Goal: Check status: Check status

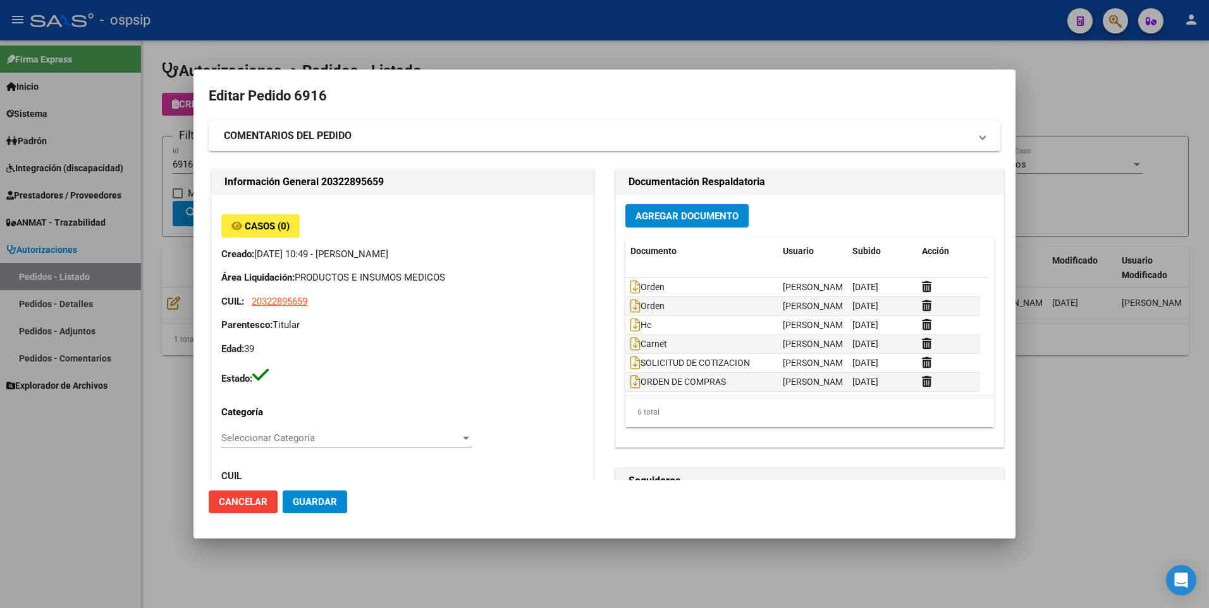
scroll to position [126, 0]
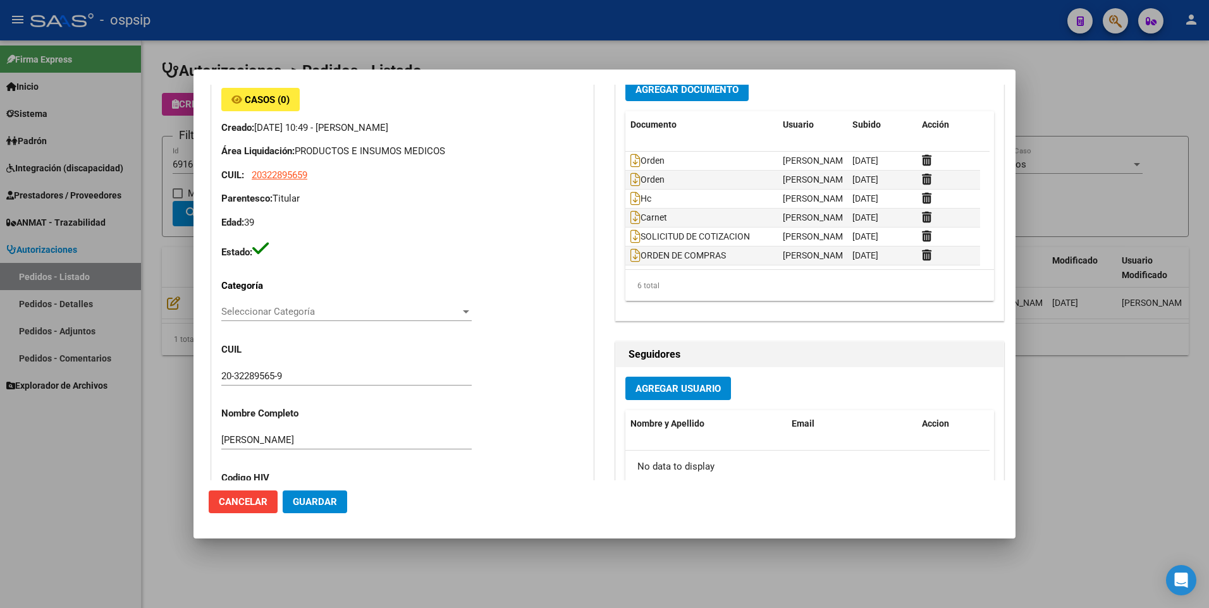
click at [1075, 98] on div at bounding box center [604, 304] width 1209 height 608
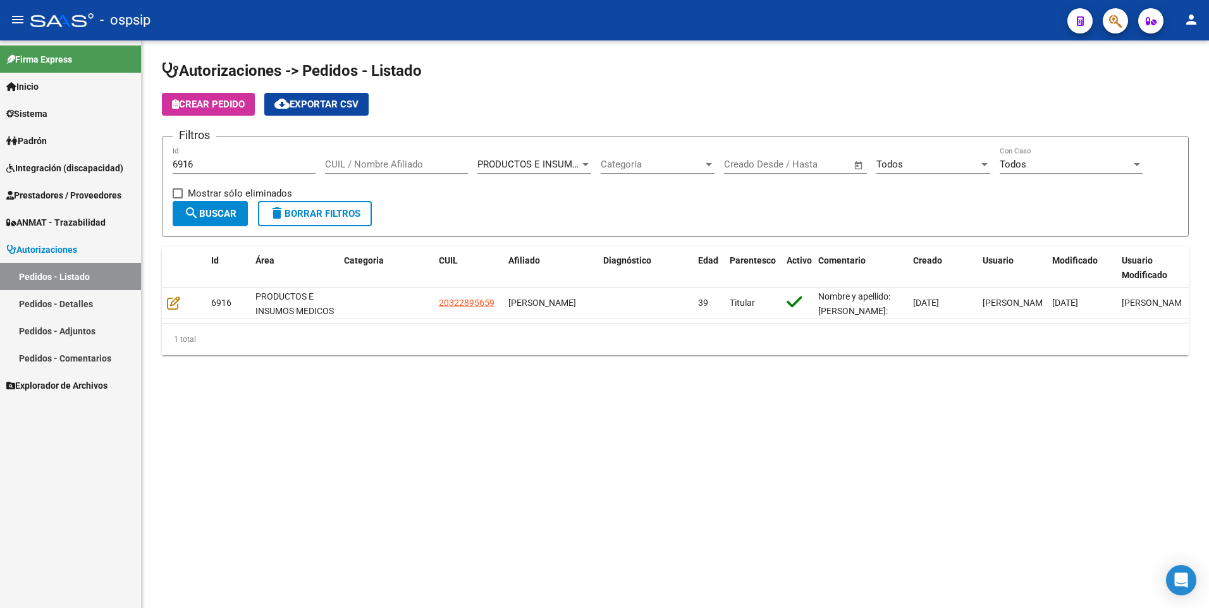
click at [76, 186] on link "Prestadores / Proveedores" at bounding box center [70, 194] width 141 height 27
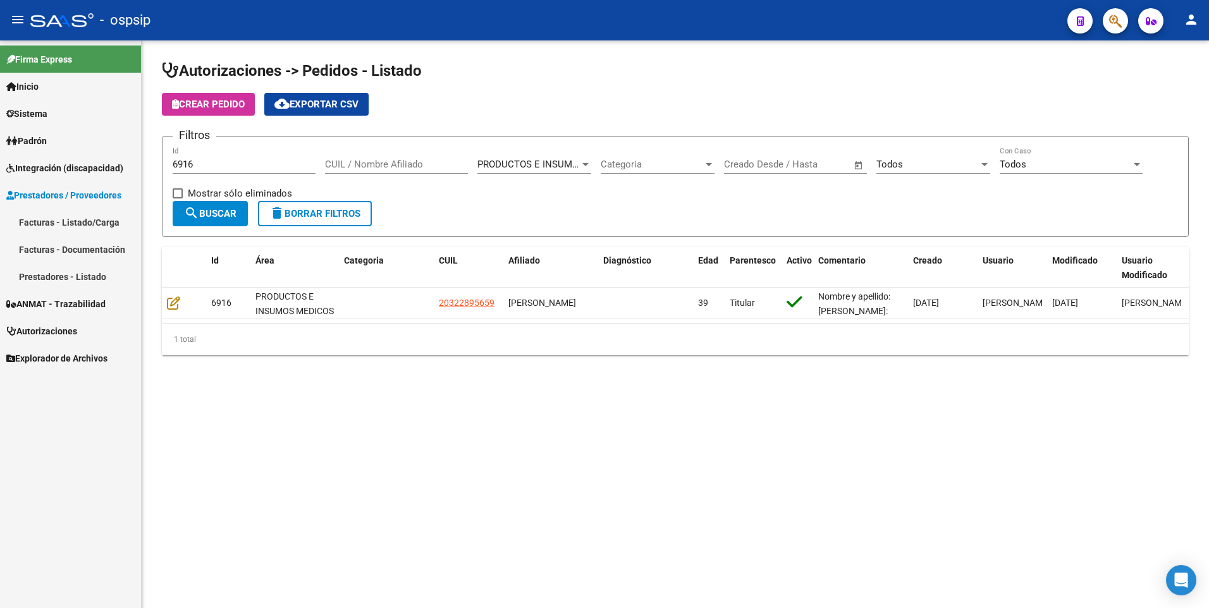
click at [77, 220] on link "Facturas - Listado/Carga" at bounding box center [70, 222] width 141 height 27
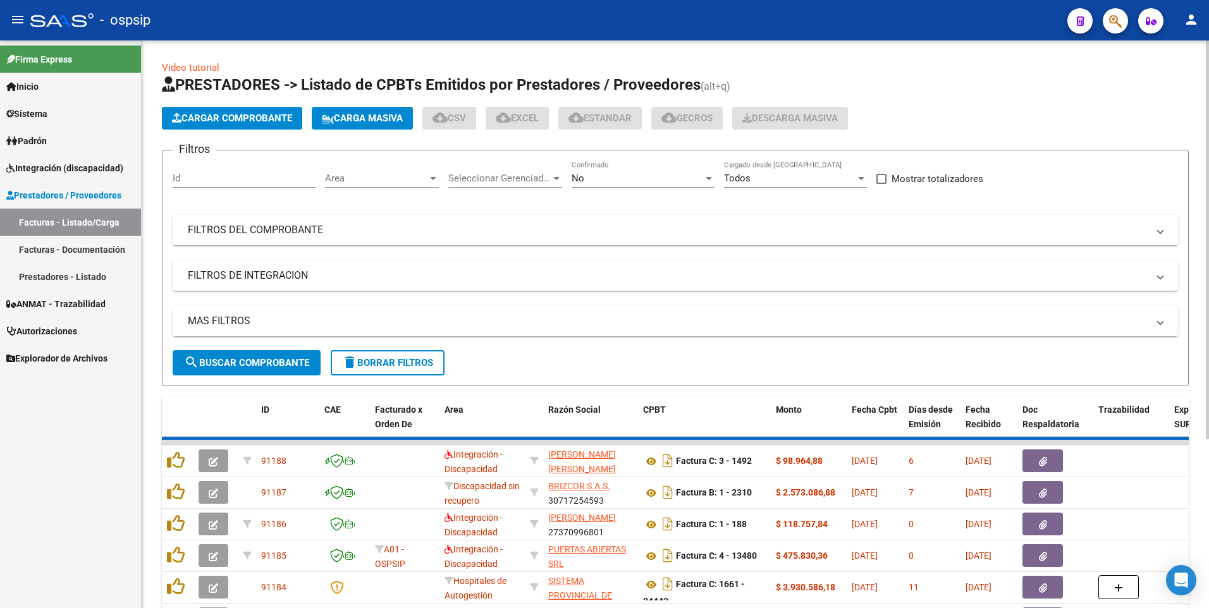
click at [262, 243] on mat-expansion-panel-header "FILTROS DEL COMPROBANTE" at bounding box center [675, 230] width 1005 height 30
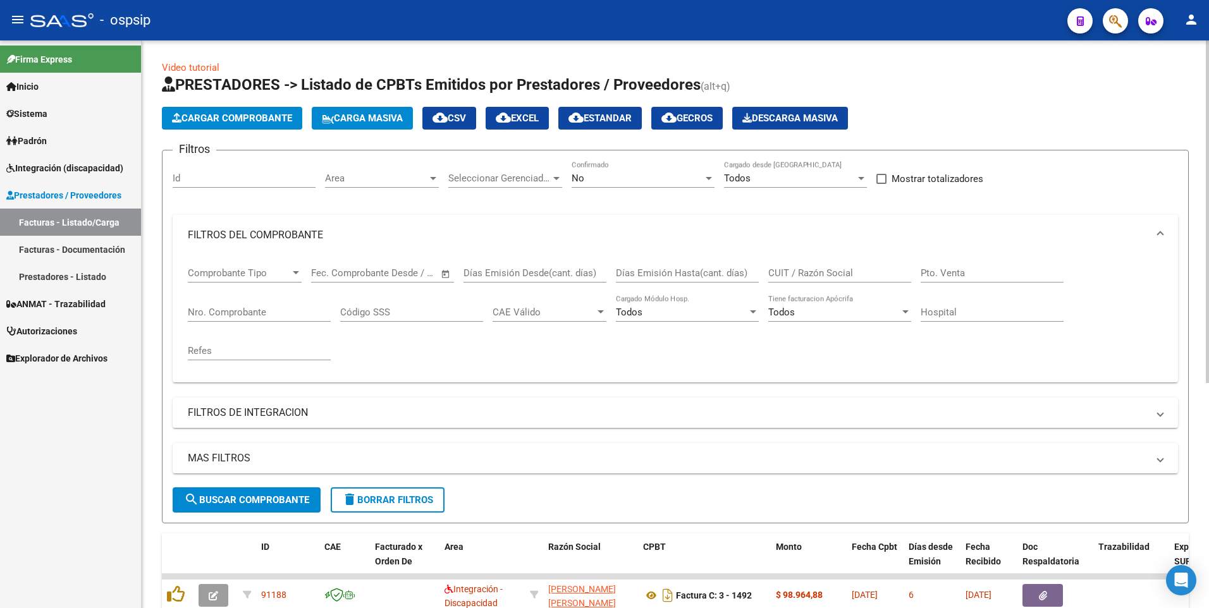
click at [307, 319] on div "Nro. Comprobante" at bounding box center [259, 308] width 143 height 27
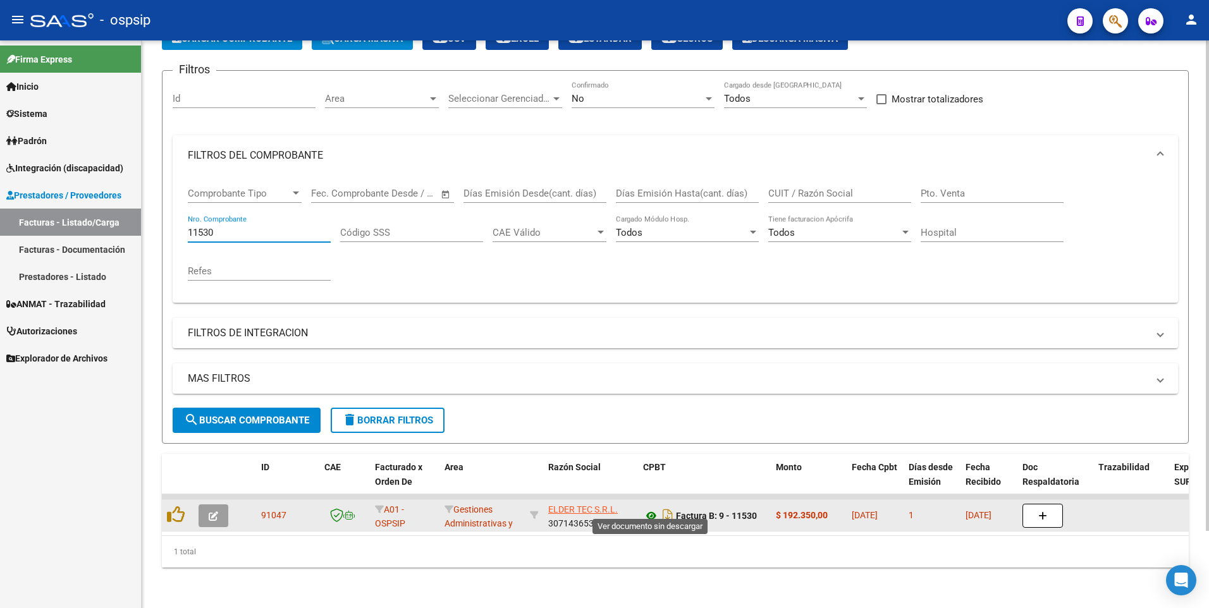
type input "11530"
click at [654, 510] on icon at bounding box center [651, 515] width 16 height 15
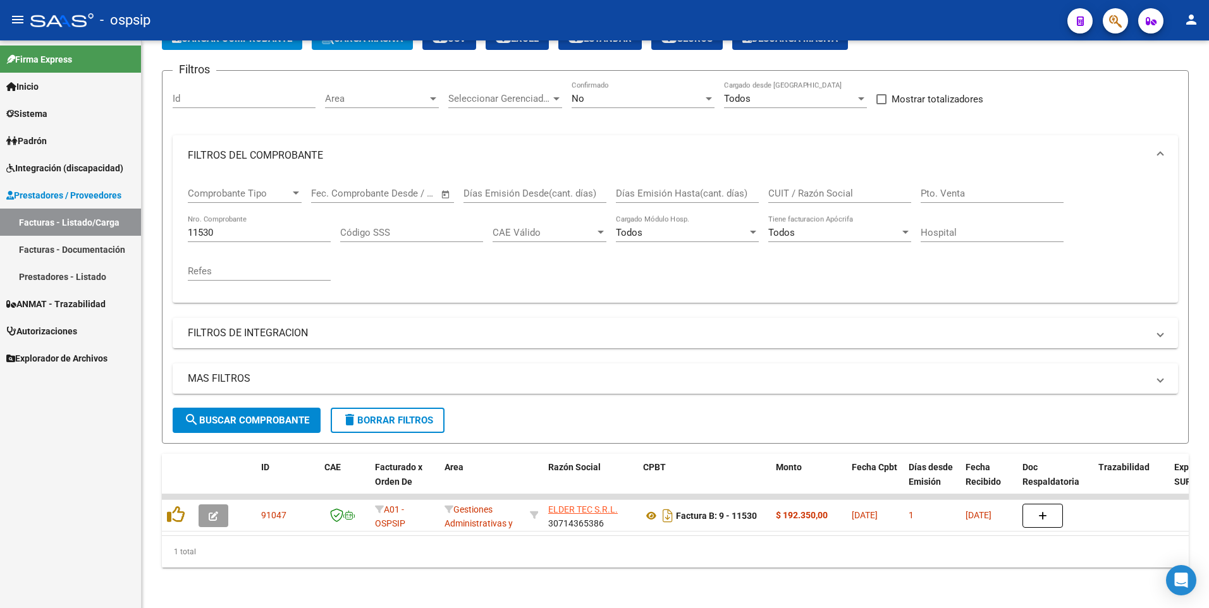
click at [73, 336] on span "Autorizaciones" at bounding box center [41, 331] width 71 height 14
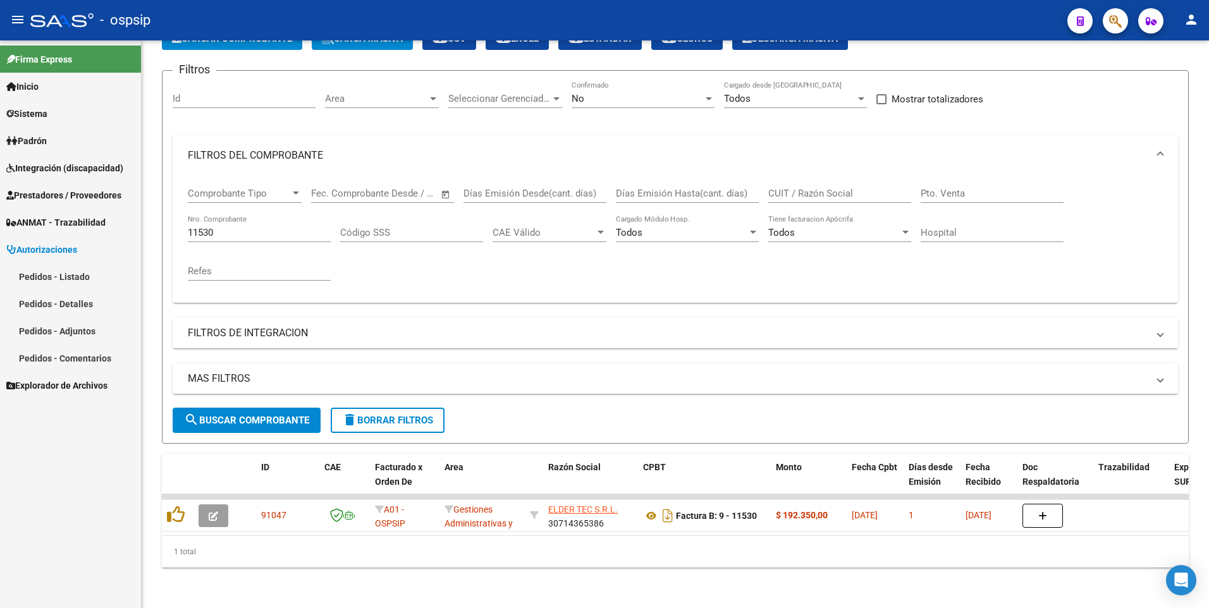
click at [75, 276] on link "Pedidos - Listado" at bounding box center [70, 276] width 141 height 27
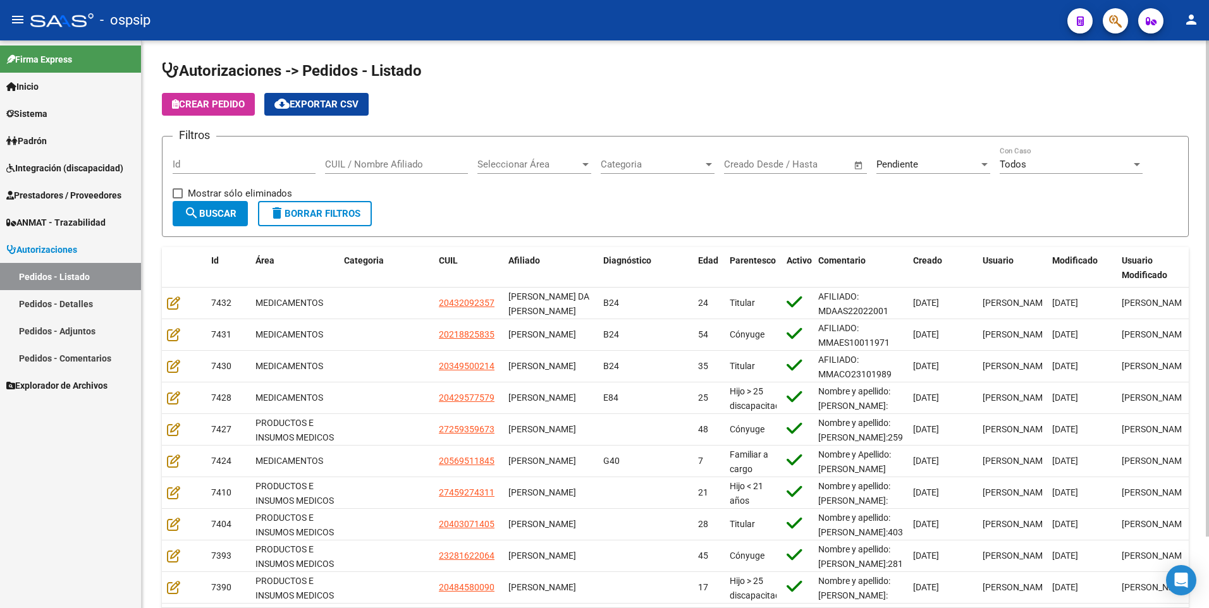
click at [267, 161] on input "Id" at bounding box center [244, 164] width 143 height 11
type input "7033"
click at [541, 171] on div "Seleccionar Área Seleccionar Área" at bounding box center [534, 160] width 114 height 27
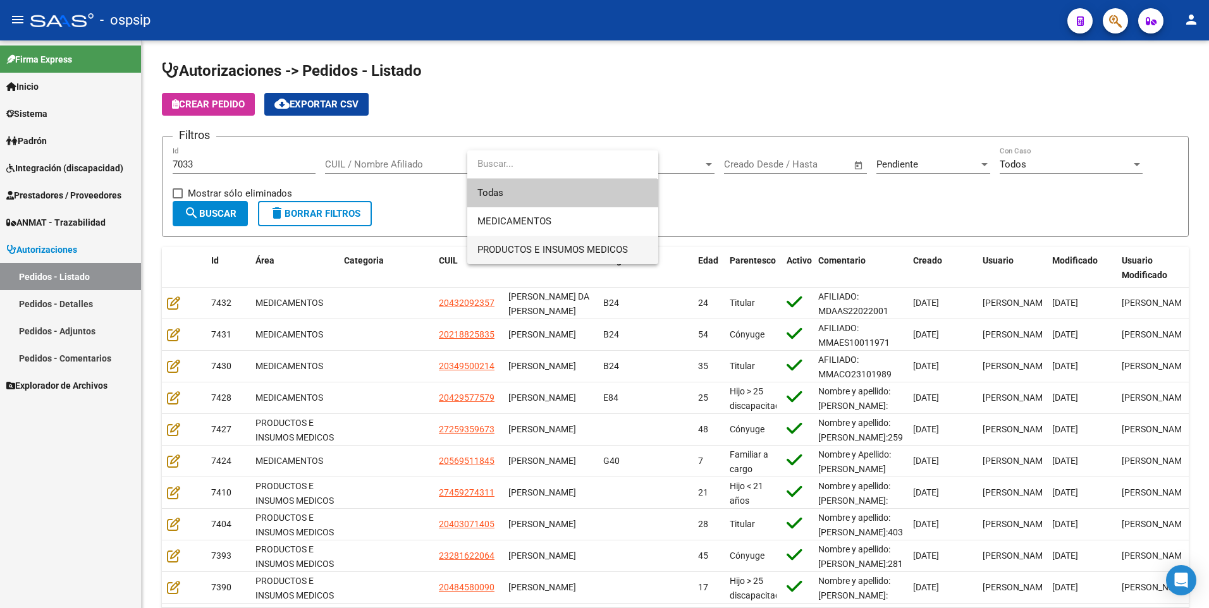
click at [559, 259] on span "PRODUCTOS E INSUMOS MEDICOS" at bounding box center [562, 250] width 171 height 28
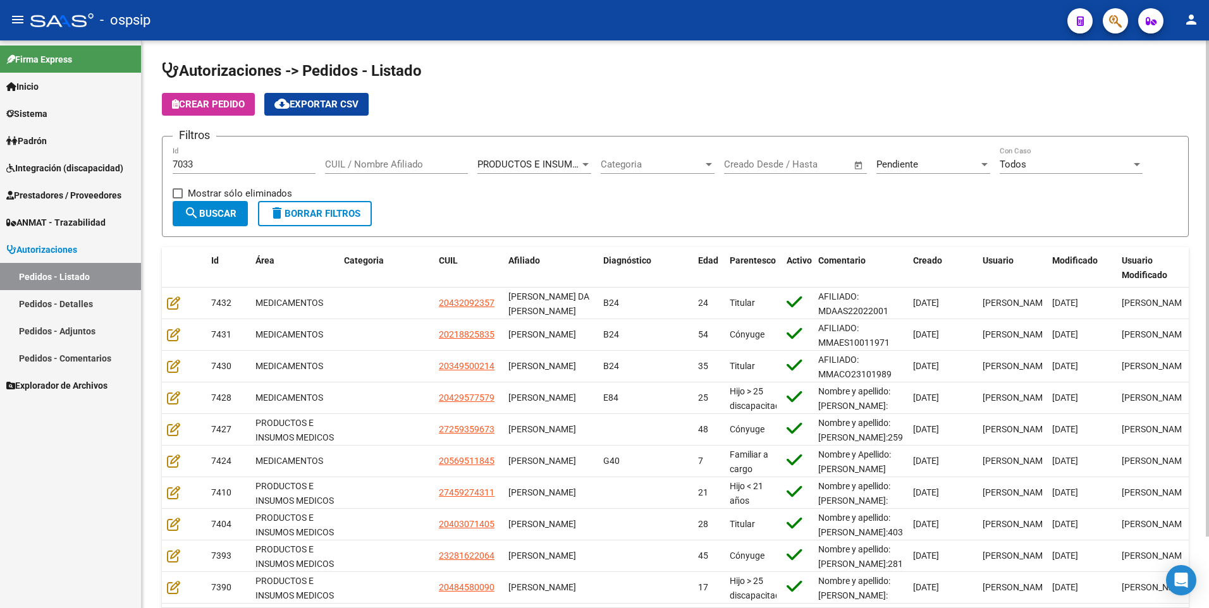
click at [914, 174] on div "Pendiente Seleccionar Estado" at bounding box center [933, 166] width 114 height 39
click at [914, 172] on div "Pendiente Seleccionar Estado" at bounding box center [933, 160] width 114 height 27
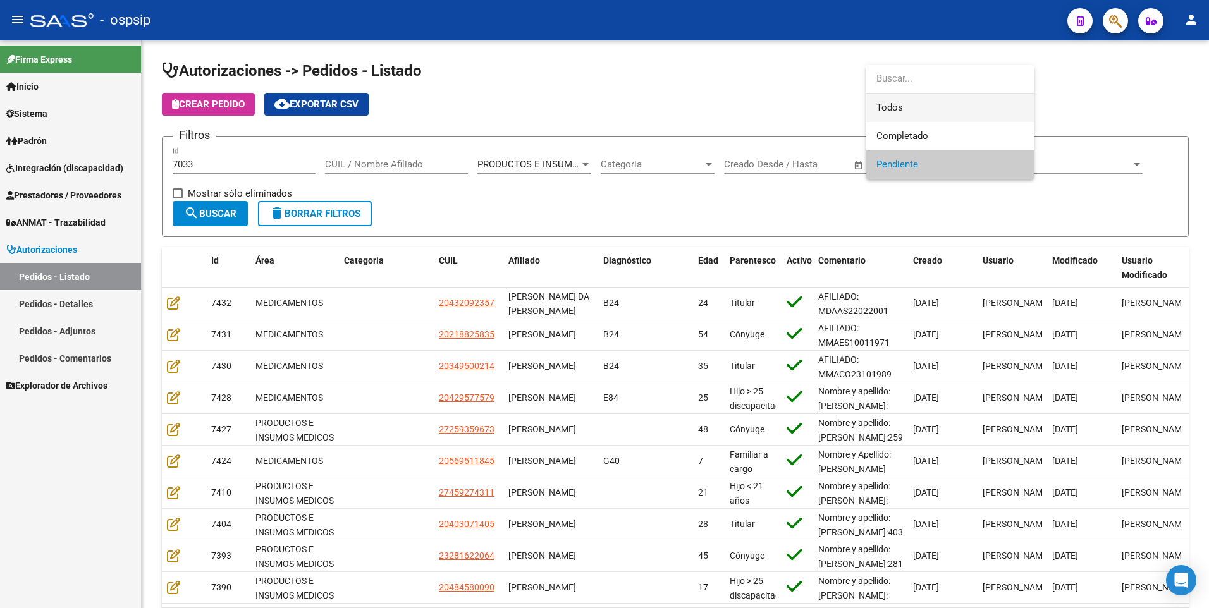
click at [911, 112] on span "Todos" at bounding box center [949, 108] width 147 height 28
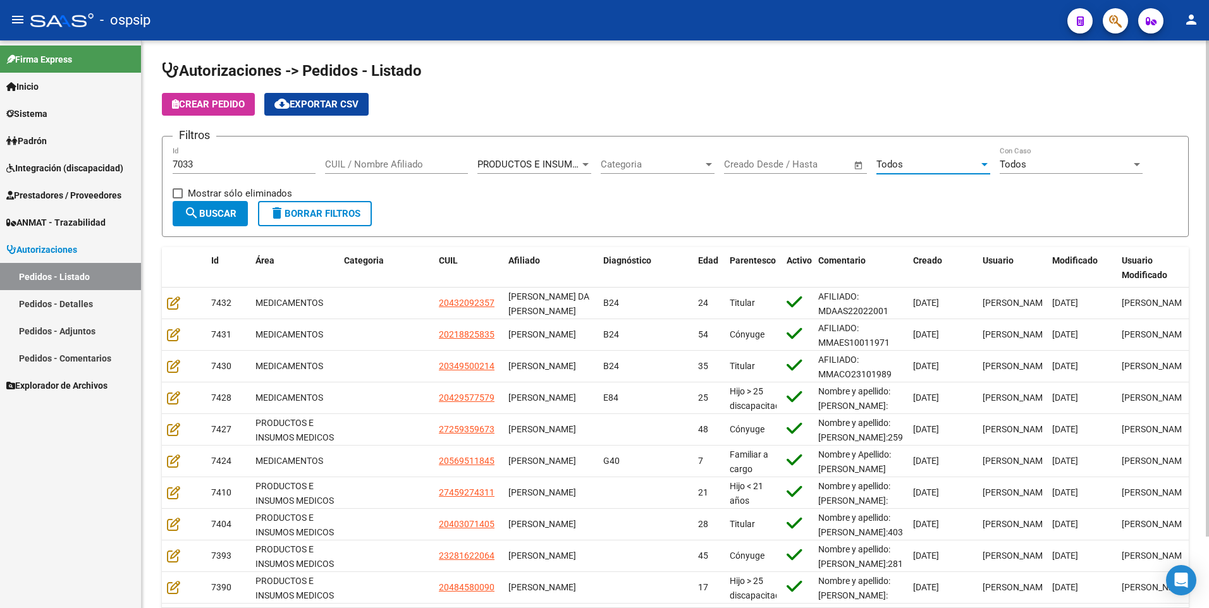
click at [214, 217] on span "search Buscar" at bounding box center [210, 213] width 52 height 11
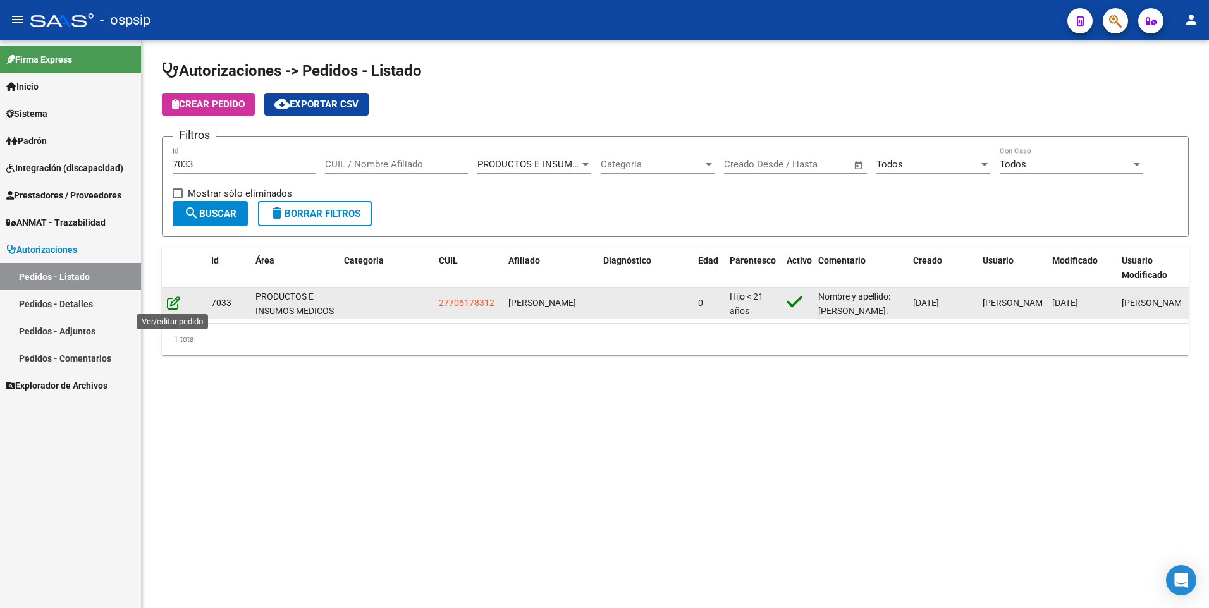
click at [178, 302] on icon at bounding box center [173, 303] width 13 height 14
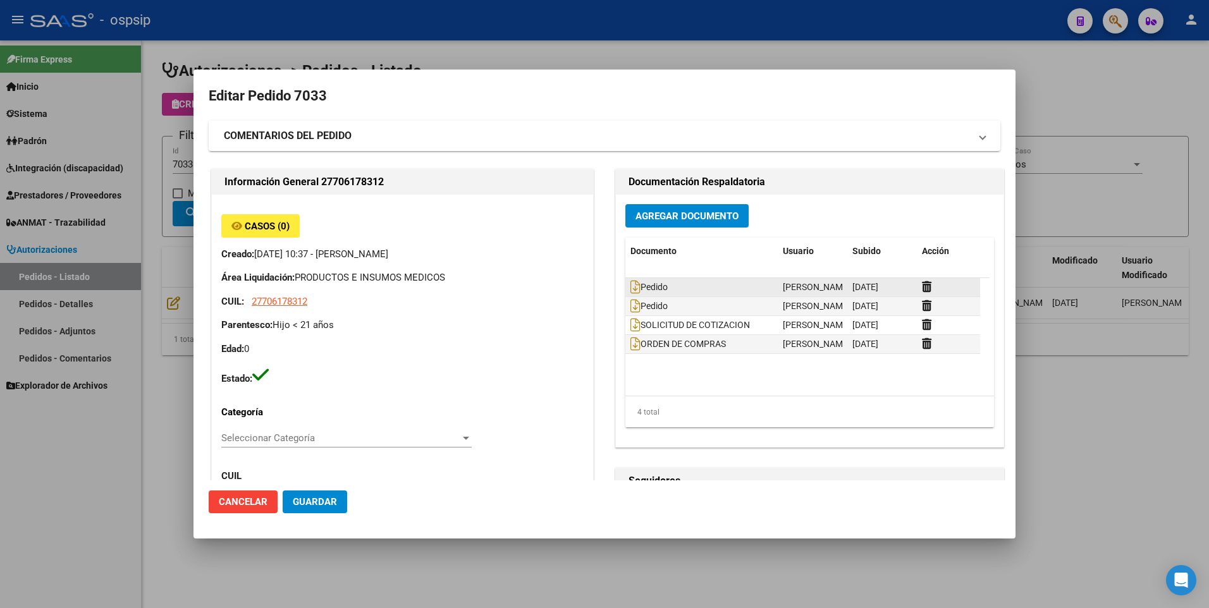
click at [625, 288] on datatable-body-cell "Pedido" at bounding box center [701, 287] width 152 height 18
click at [638, 284] on span "Pedido" at bounding box center [648, 287] width 37 height 10
click at [632, 288] on icon at bounding box center [635, 287] width 10 height 14
click at [630, 309] on icon at bounding box center [635, 306] width 10 height 14
click at [631, 349] on icon at bounding box center [635, 344] width 10 height 14
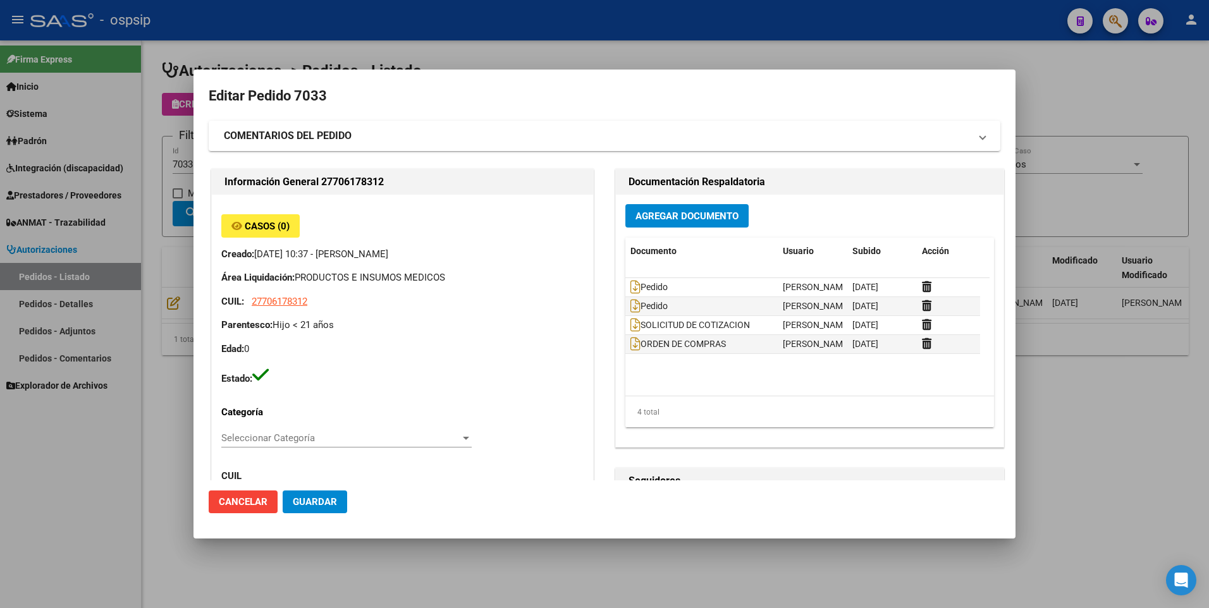
click at [1103, 70] on div at bounding box center [604, 304] width 1209 height 608
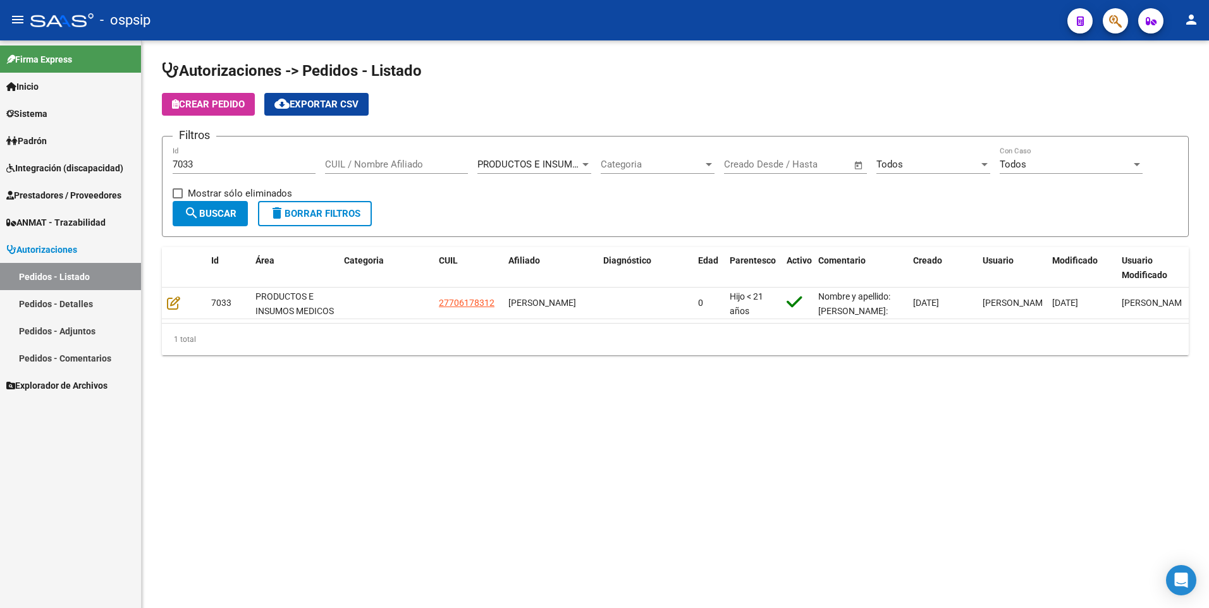
click at [67, 194] on span "Prestadores / Proveedores" at bounding box center [63, 195] width 115 height 14
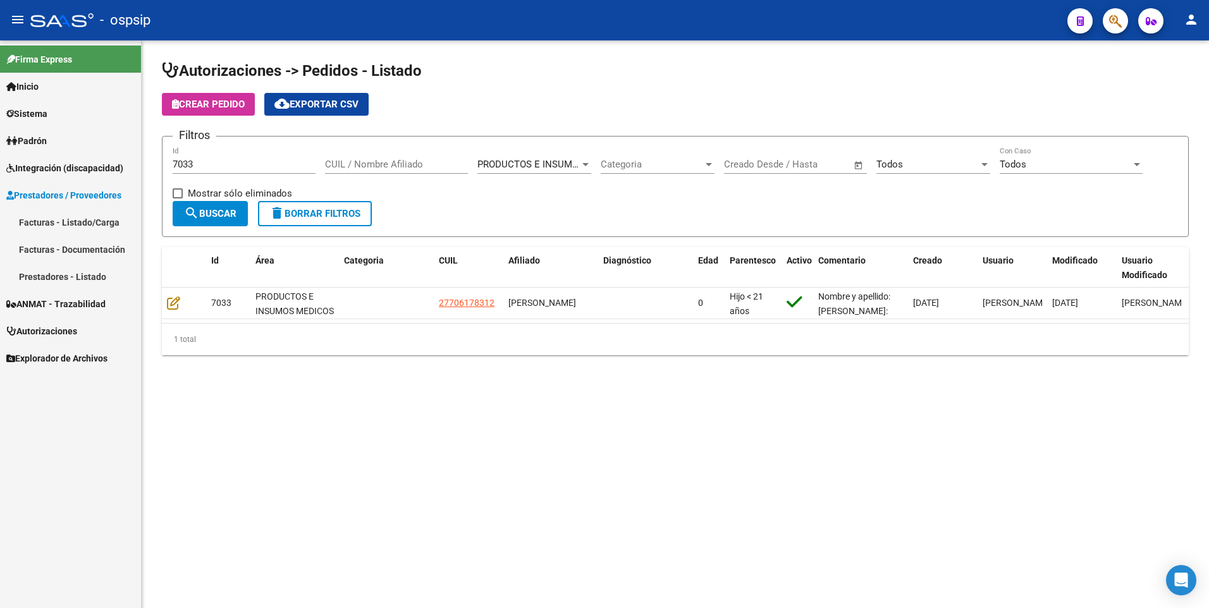
click at [71, 216] on link "Facturas - Listado/Carga" at bounding box center [70, 222] width 141 height 27
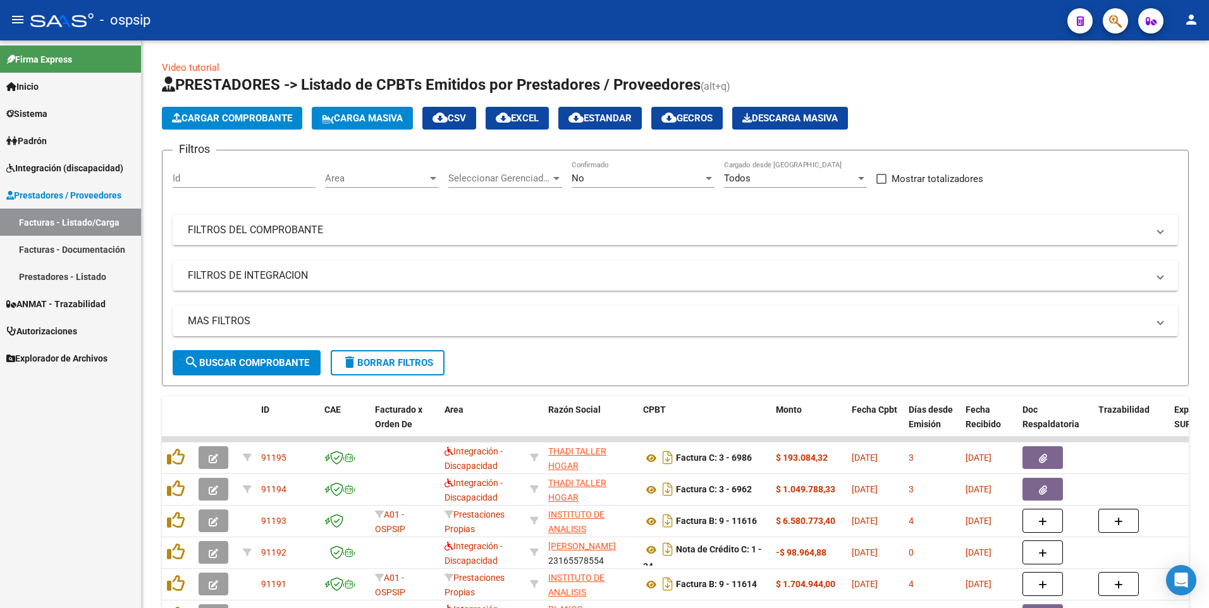
click at [671, 176] on div "No" at bounding box center [636, 178] width 131 height 11
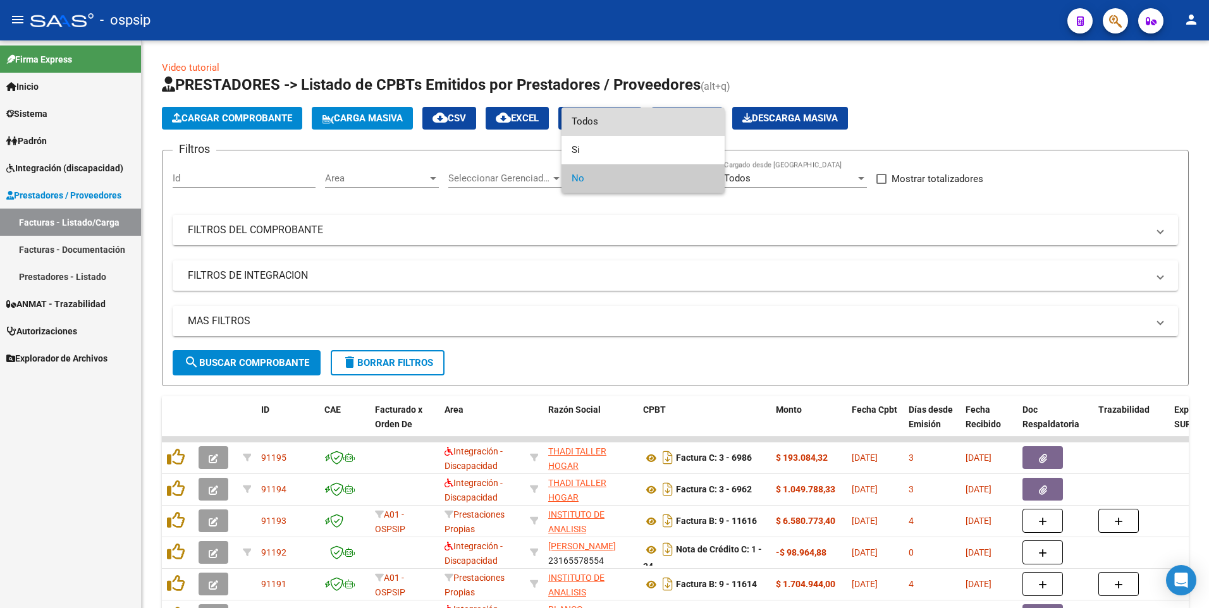
click at [644, 129] on span "Todos" at bounding box center [642, 121] width 143 height 28
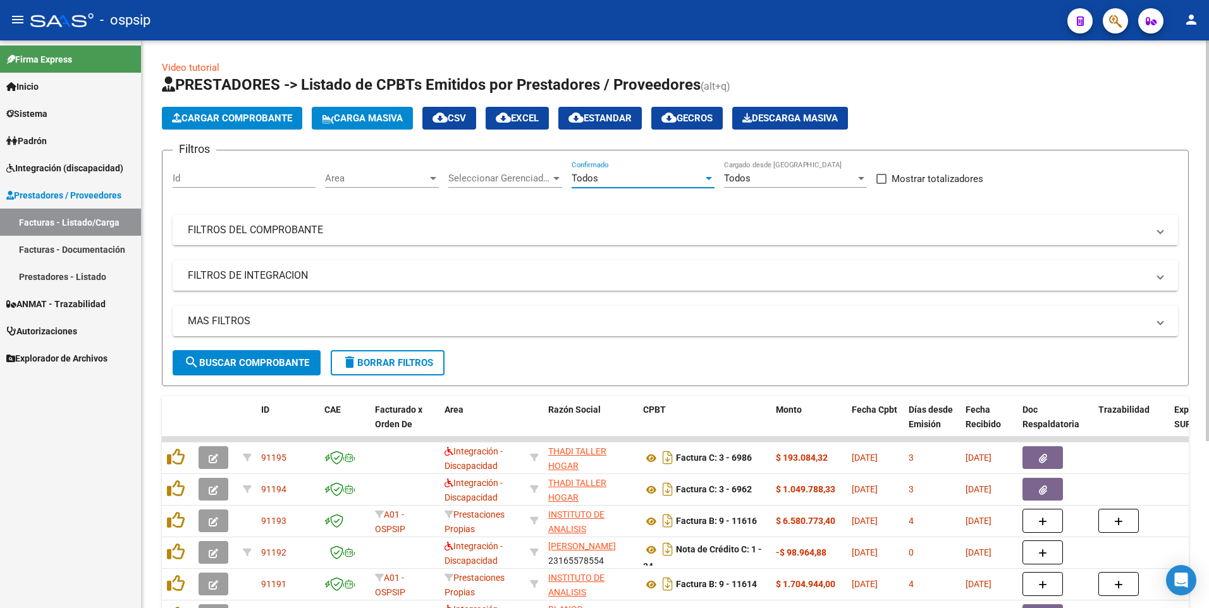
click at [253, 226] on mat-panel-title "FILTROS DEL COMPROBANTE" at bounding box center [668, 230] width 960 height 14
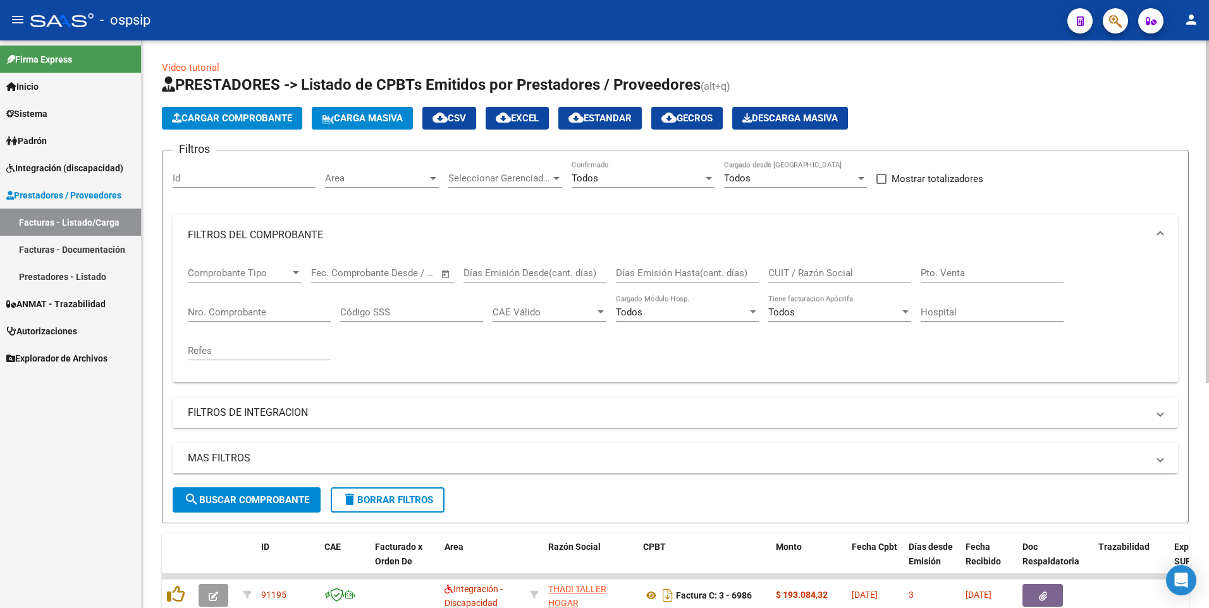
click at [250, 305] on div "Nro. Comprobante" at bounding box center [259, 308] width 143 height 27
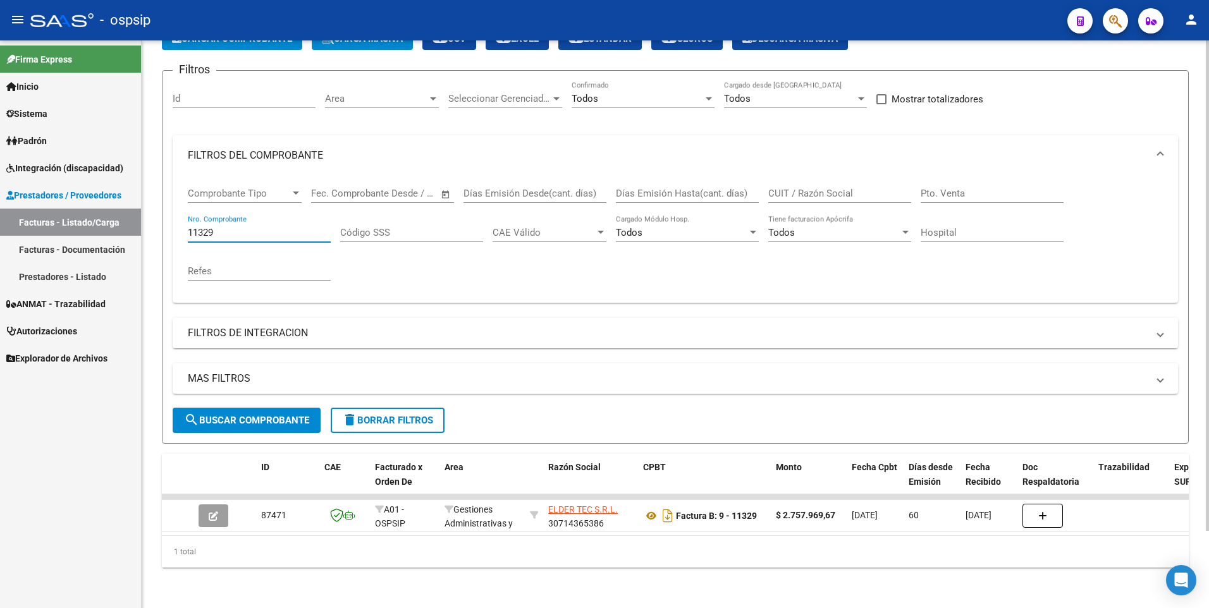
scroll to position [89, 0]
type input "11329"
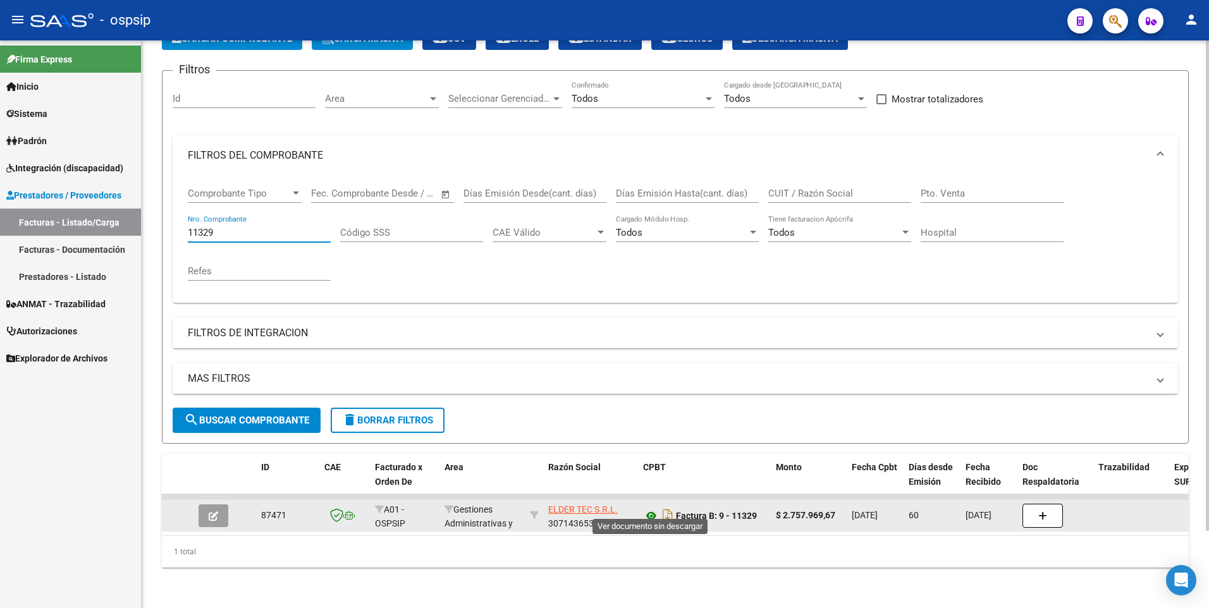
click at [652, 508] on icon at bounding box center [651, 515] width 16 height 15
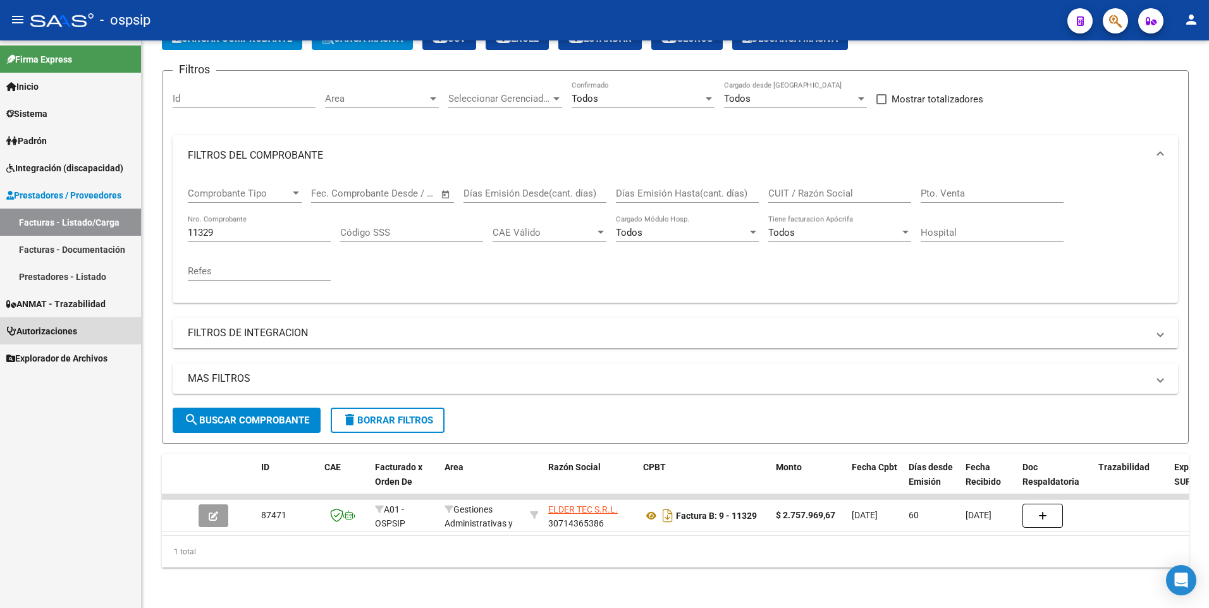
click at [71, 332] on span "Autorizaciones" at bounding box center [41, 331] width 71 height 14
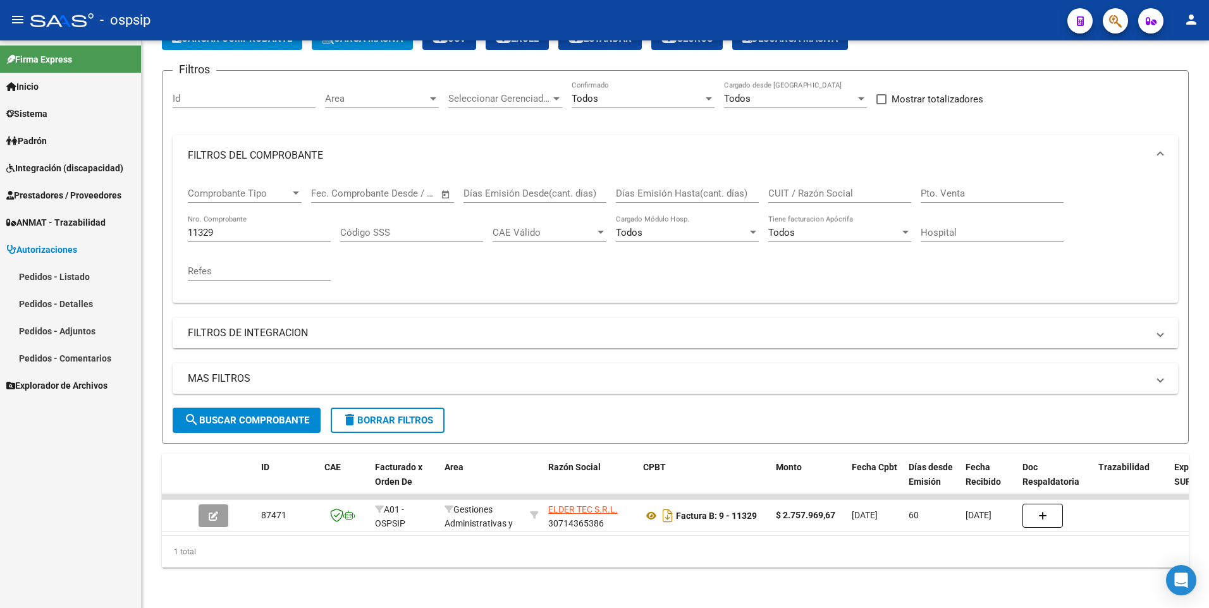
click at [74, 278] on link "Pedidos - Listado" at bounding box center [70, 276] width 141 height 27
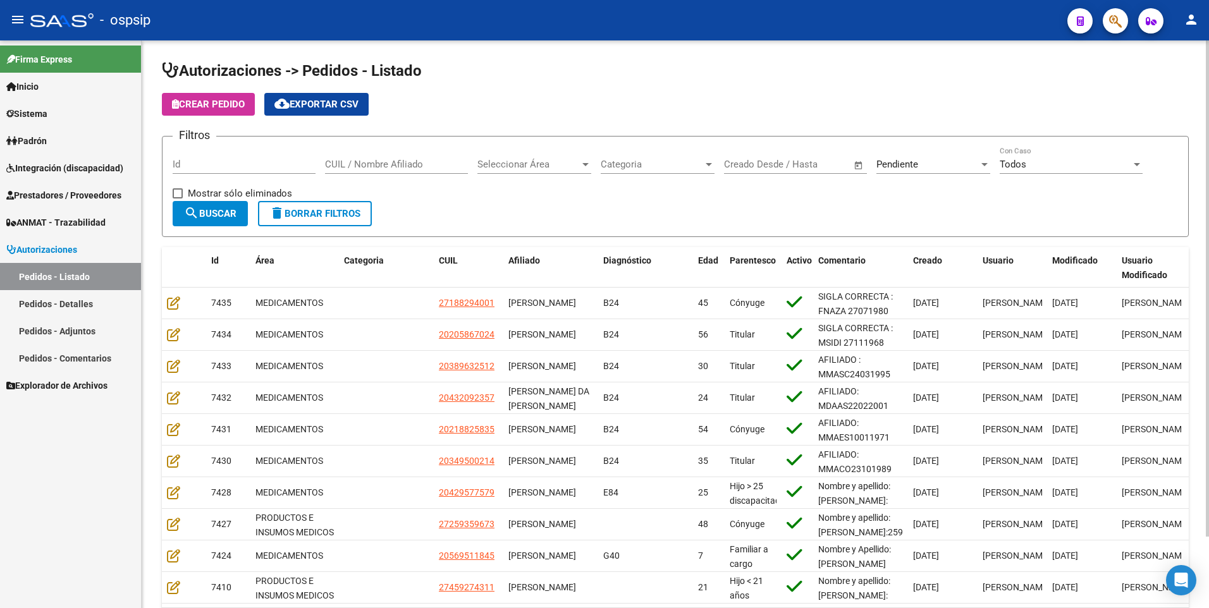
click at [284, 163] on input "Id" at bounding box center [244, 164] width 143 height 11
type input "6802"
click at [558, 166] on span "Seleccionar Área" at bounding box center [528, 164] width 102 height 11
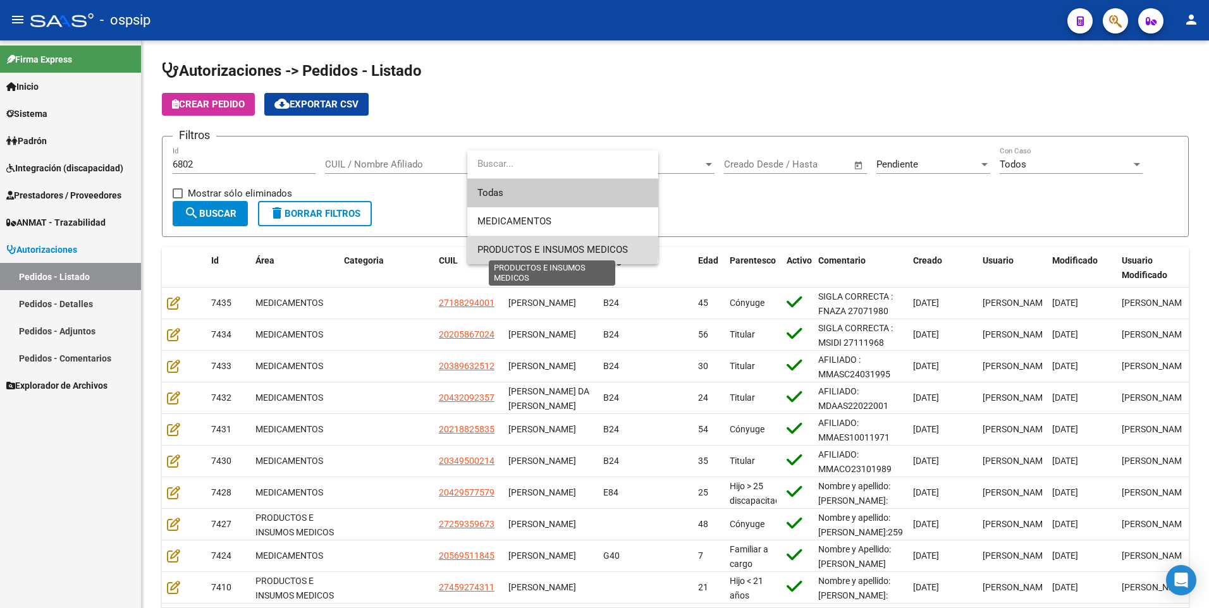
click at [544, 245] on span "PRODUCTOS E INSUMOS MEDICOS" at bounding box center [552, 249] width 150 height 11
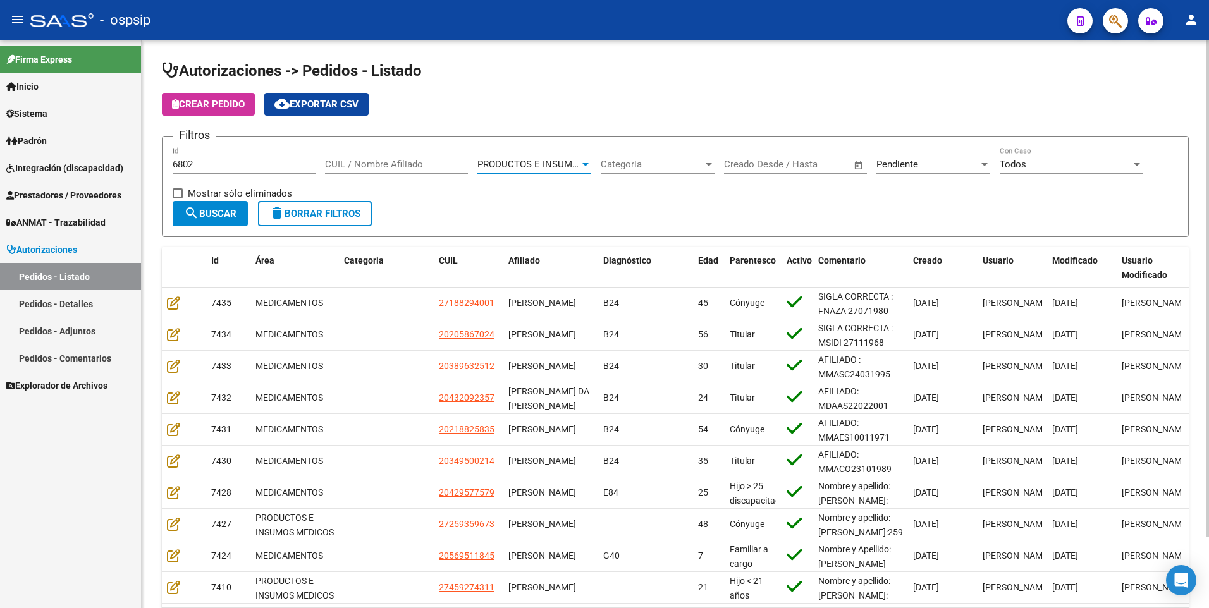
click at [892, 161] on span "Pendiente" at bounding box center [897, 164] width 42 height 11
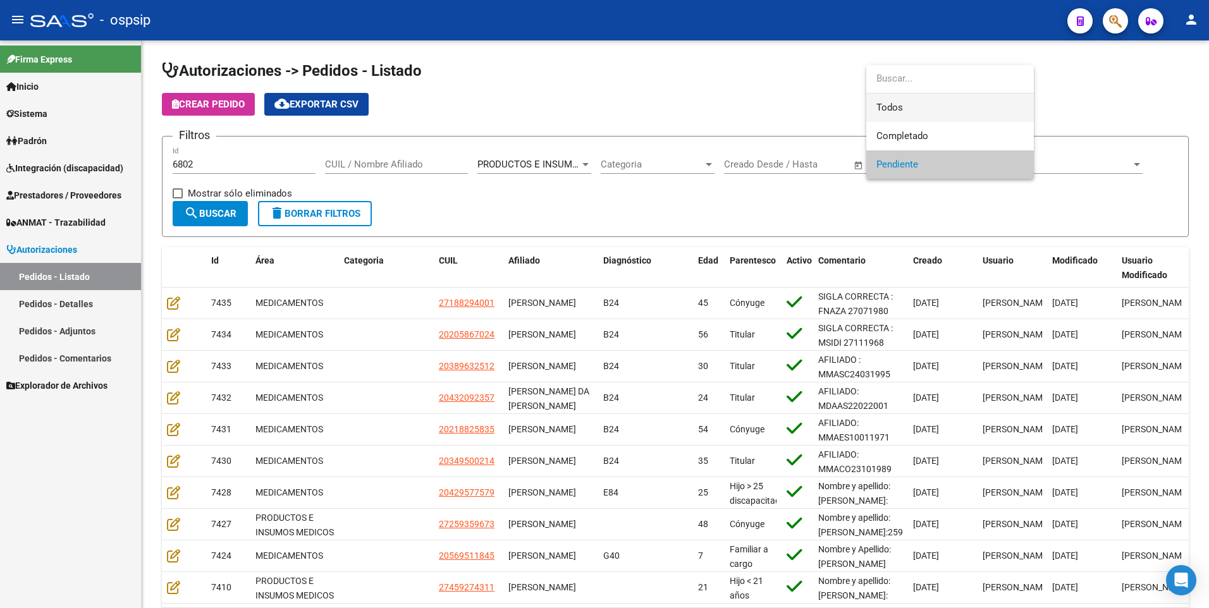
click at [880, 104] on span "Todos" at bounding box center [949, 108] width 147 height 28
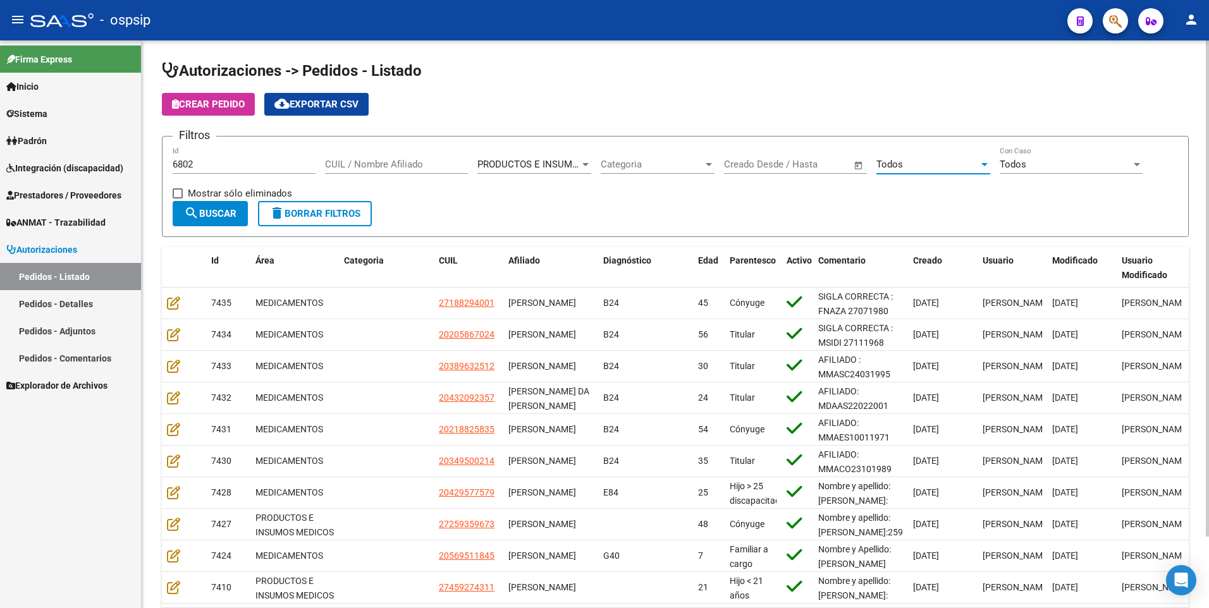
click at [231, 217] on span "search Buscar" at bounding box center [210, 213] width 52 height 11
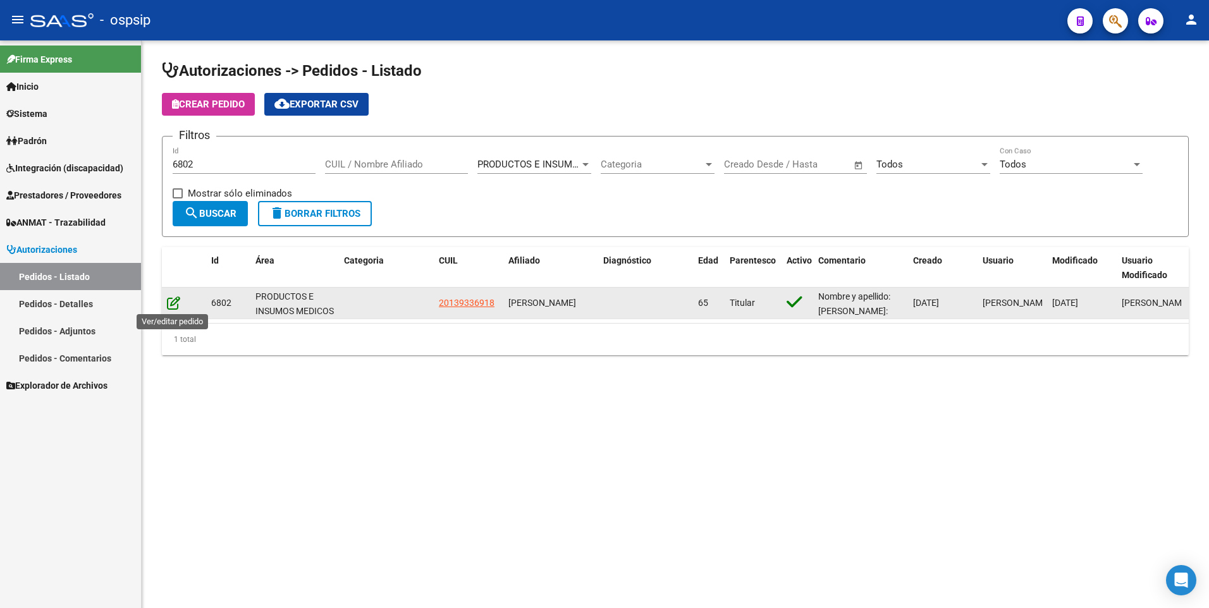
click at [168, 304] on icon at bounding box center [173, 303] width 13 height 14
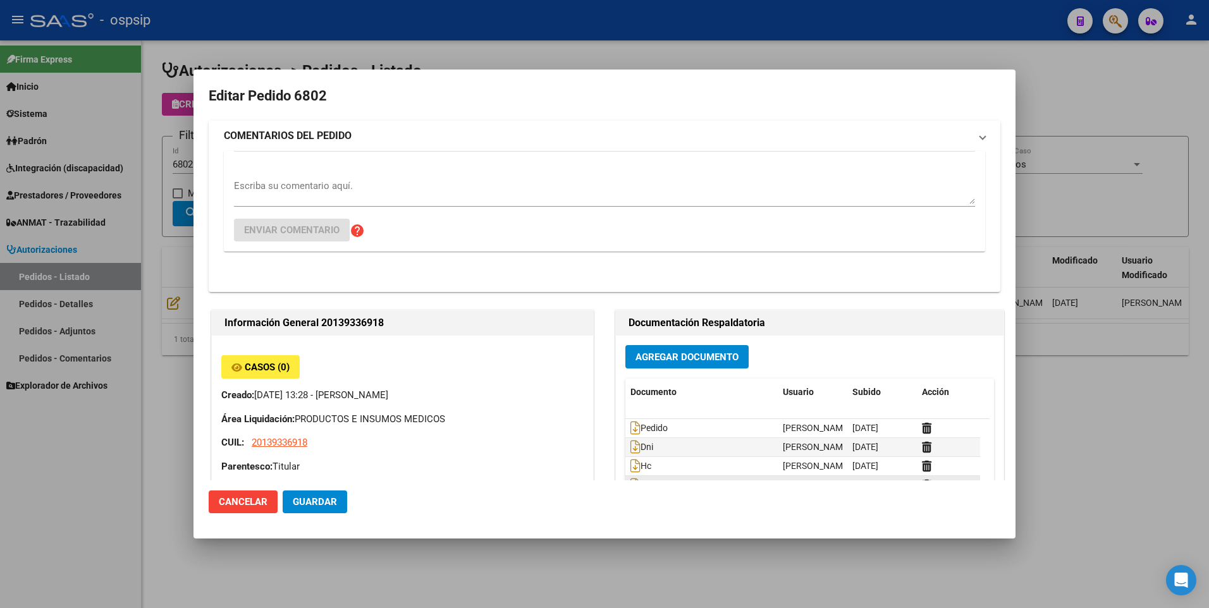
type input "[GEOGRAPHIC_DATA], [PERSON_NAME], [PERSON_NAME] 3057"
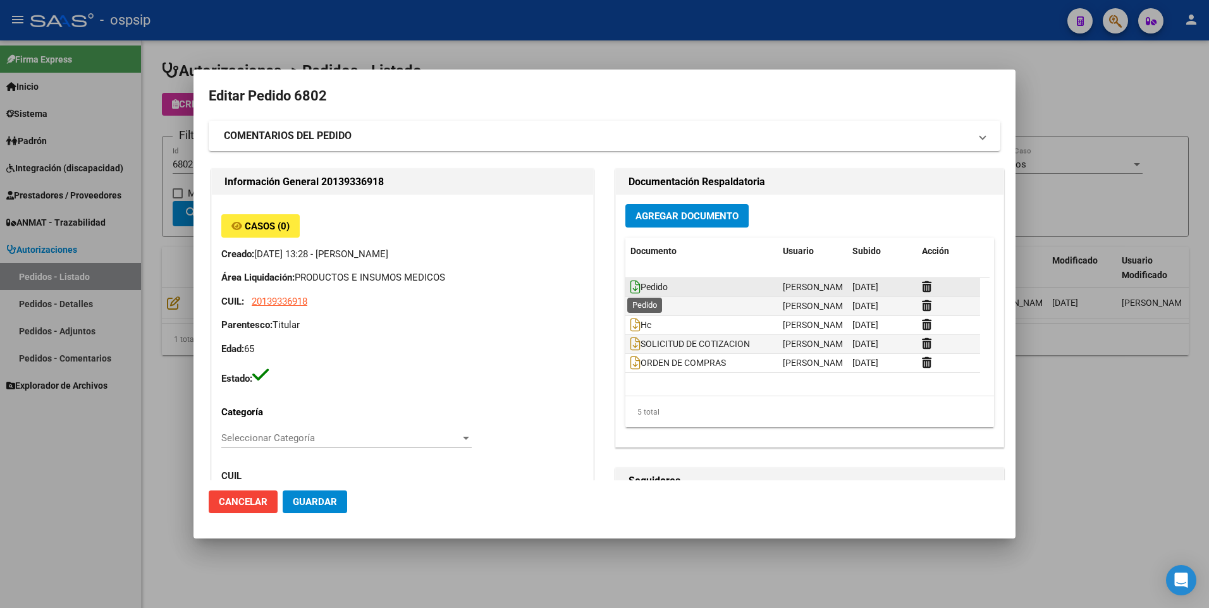
click at [631, 290] on icon at bounding box center [635, 287] width 10 height 14
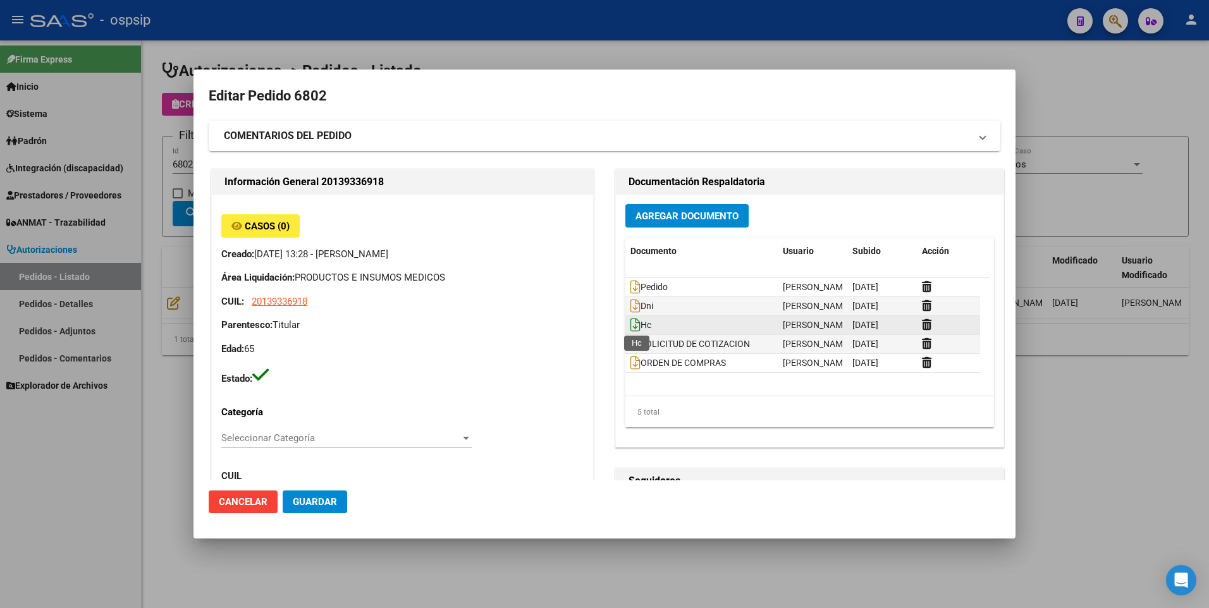
click at [630, 329] on icon at bounding box center [635, 325] width 10 height 14
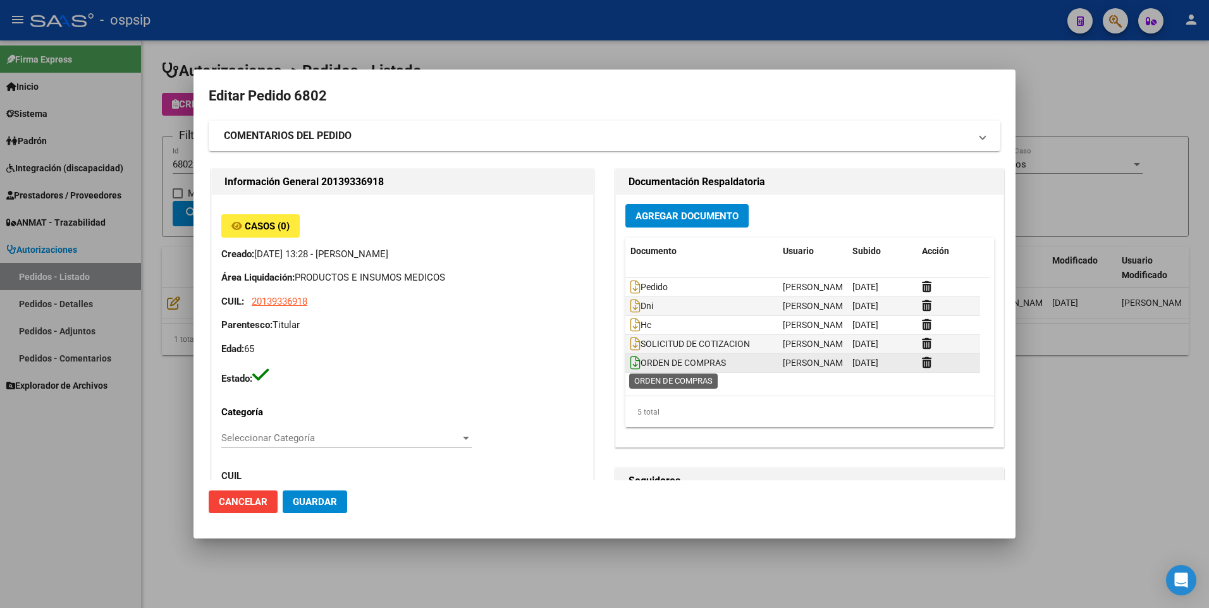
click at [630, 364] on icon at bounding box center [635, 363] width 10 height 14
